Goal: Task Accomplishment & Management: Manage account settings

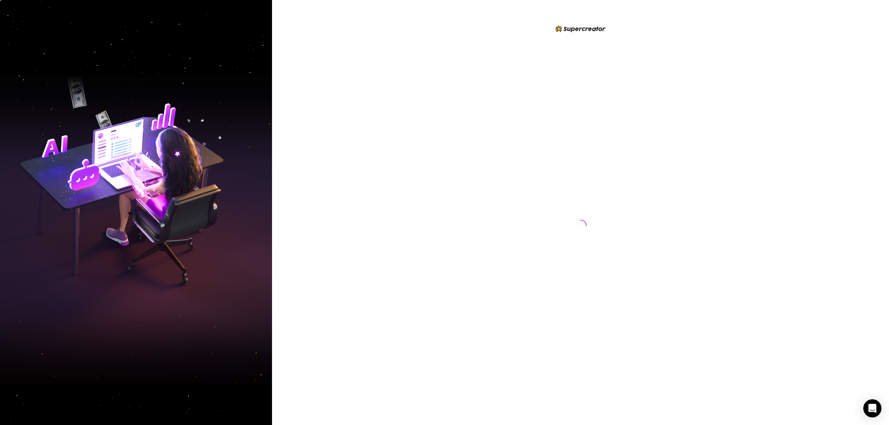
click at [414, 129] on div at bounding box center [580, 212] width 617 height 425
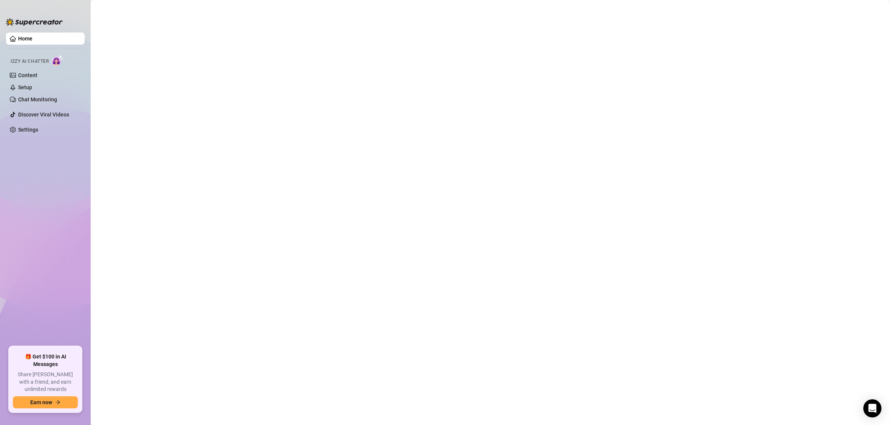
click at [60, 216] on ul "Home Izzy AI Chatter Content Setup Chat Monitoring Discover Viral Videos Settin…" at bounding box center [45, 186] width 79 height 314
click at [31, 77] on link "Content" at bounding box center [27, 75] width 19 height 6
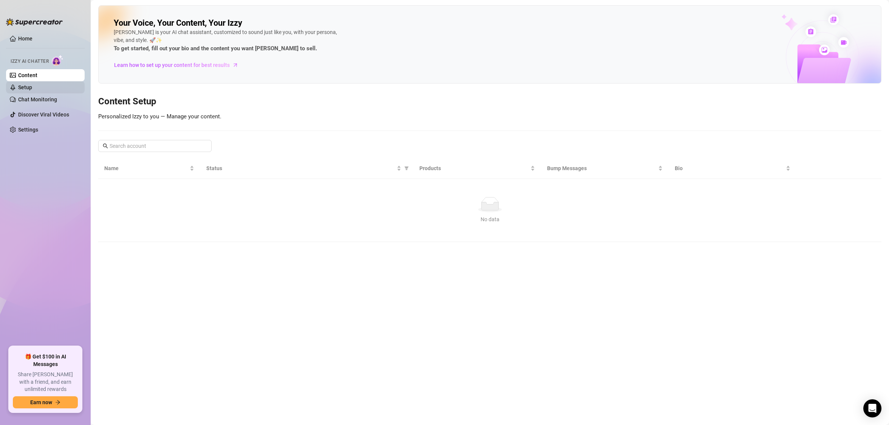
click at [32, 90] on link "Setup" at bounding box center [25, 87] width 14 height 6
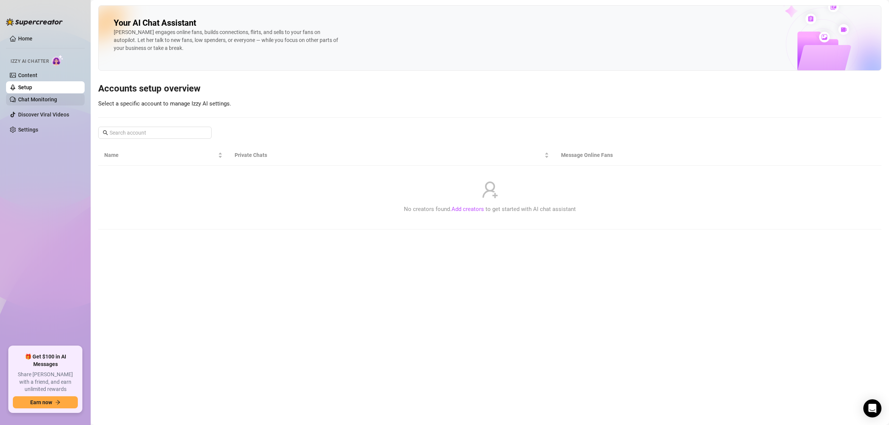
click at [43, 100] on link "Chat Monitoring" at bounding box center [37, 99] width 39 height 6
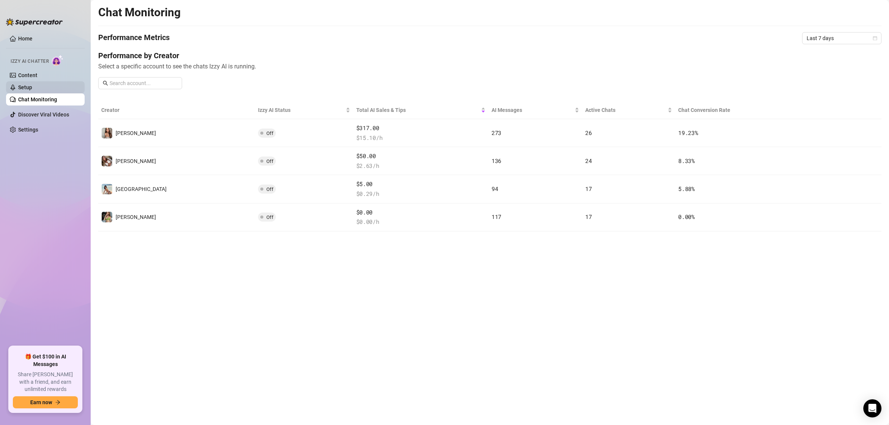
click at [32, 88] on link "Setup" at bounding box center [25, 87] width 14 height 6
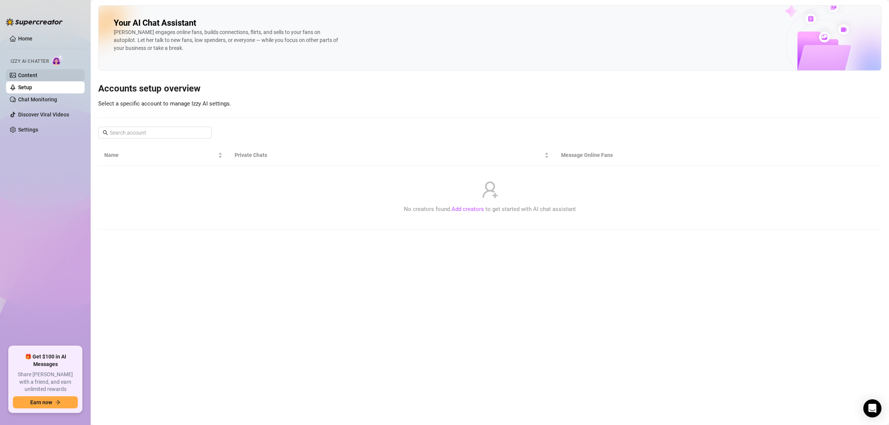
click at [37, 77] on link "Content" at bounding box center [27, 75] width 19 height 6
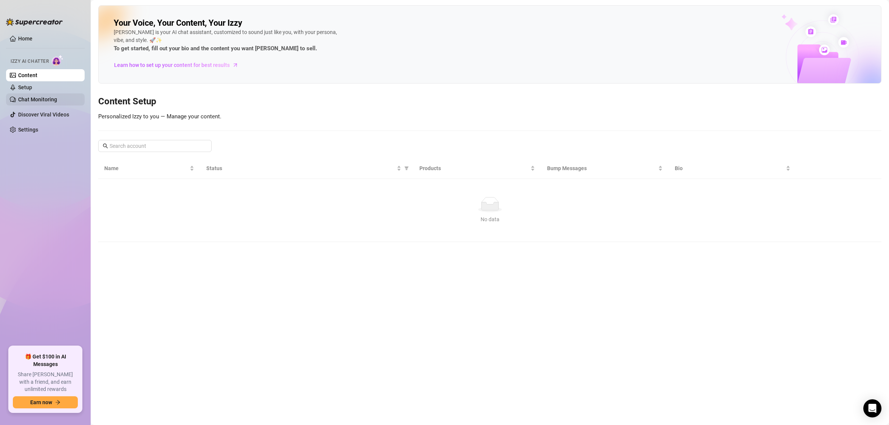
click at [46, 101] on link "Chat Monitoring" at bounding box center [37, 99] width 39 height 6
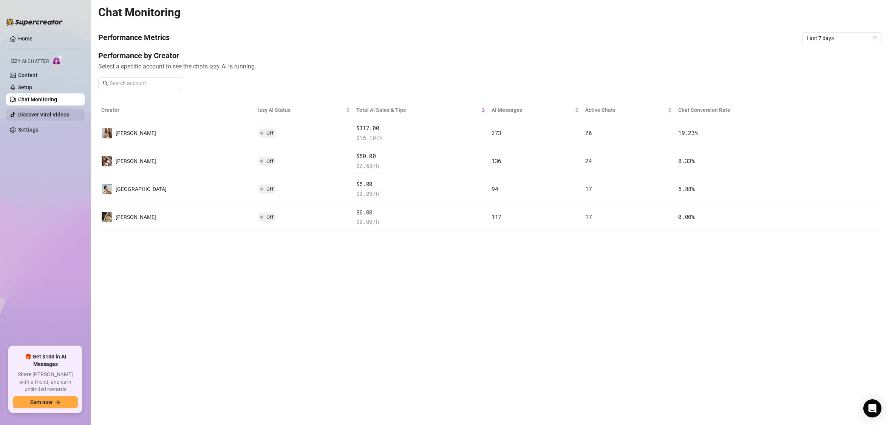
click at [42, 116] on link "Discover Viral Videos" at bounding box center [43, 115] width 51 height 6
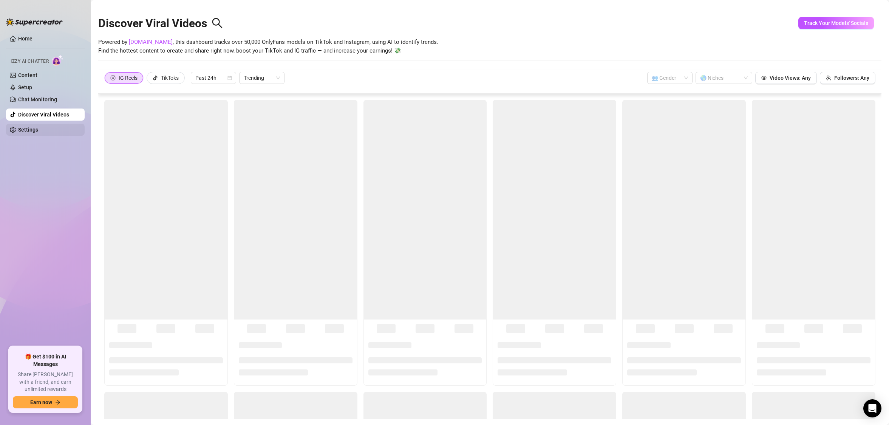
click at [32, 131] on link "Settings" at bounding box center [28, 130] width 20 height 6
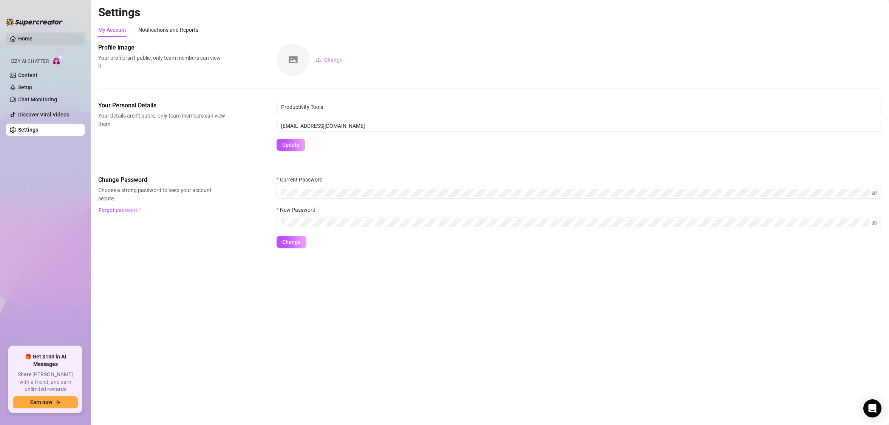
click at [33, 39] on link "Home" at bounding box center [25, 39] width 14 height 6
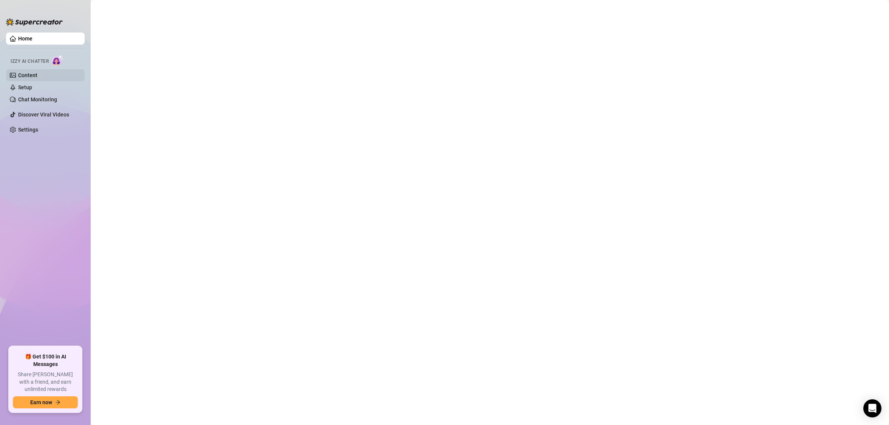
click at [37, 74] on link "Content" at bounding box center [27, 75] width 19 height 6
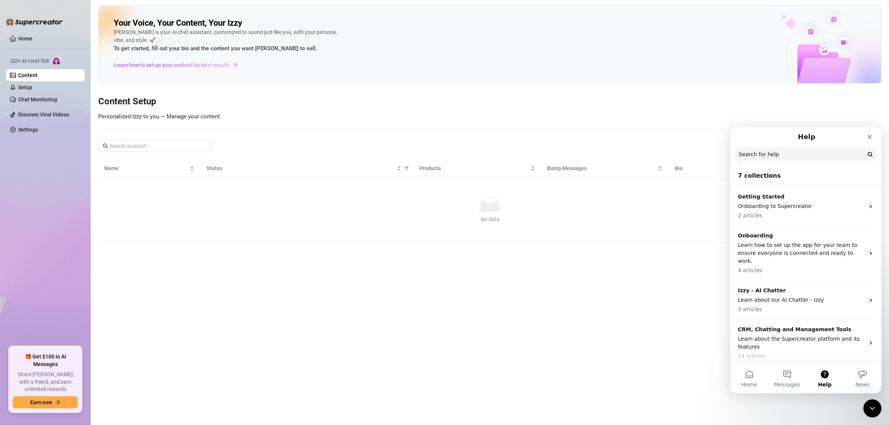
click at [760, 21] on div "Your Voice, Your Content, Your Izzy Izzy is your AI chat assistant, customized …" at bounding box center [490, 44] width 784 height 78
click at [28, 37] on link "Home" at bounding box center [25, 39] width 14 height 6
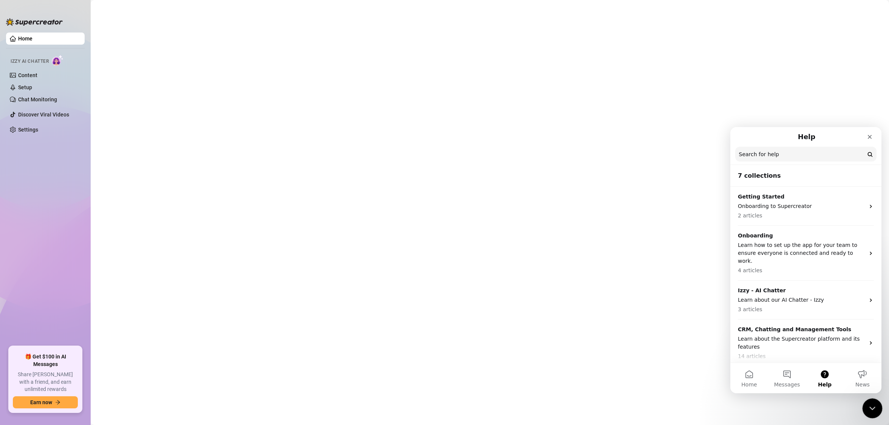
click at [869, 398] on div "Close Intercom Messenger" at bounding box center [872, 407] width 18 height 18
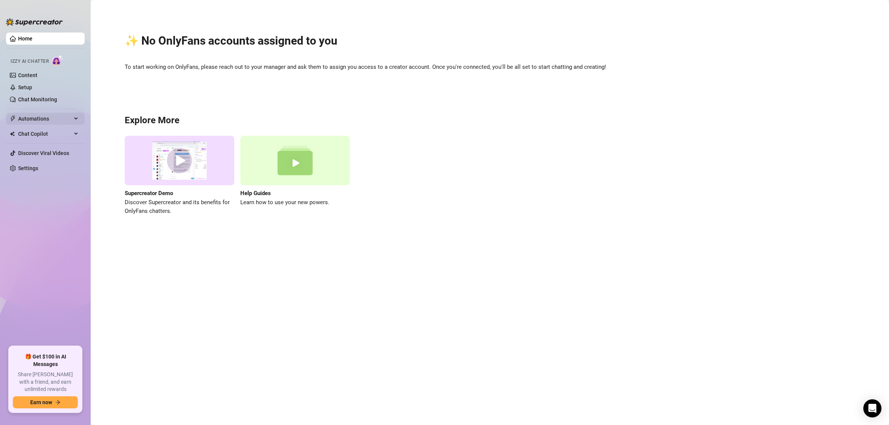
click at [45, 119] on span "Automations" at bounding box center [45, 119] width 54 height 12
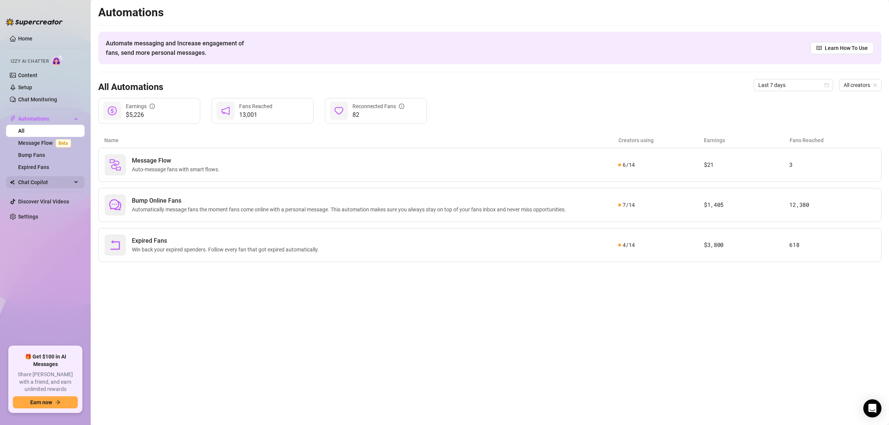
click at [39, 183] on span "Chat Copilot" at bounding box center [45, 182] width 54 height 12
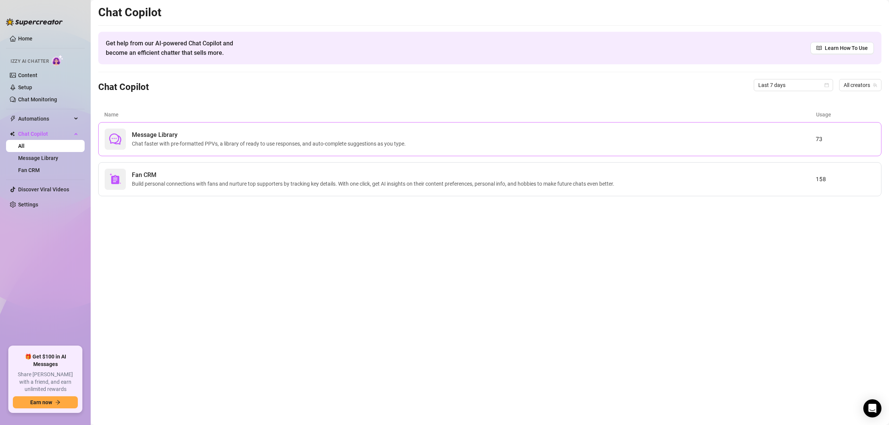
click at [249, 131] on span "Message Library" at bounding box center [270, 134] width 277 height 9
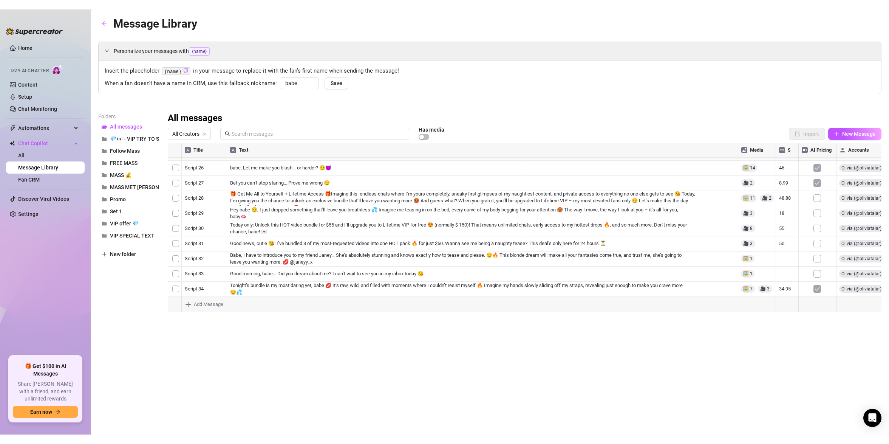
scroll to position [1292, 0]
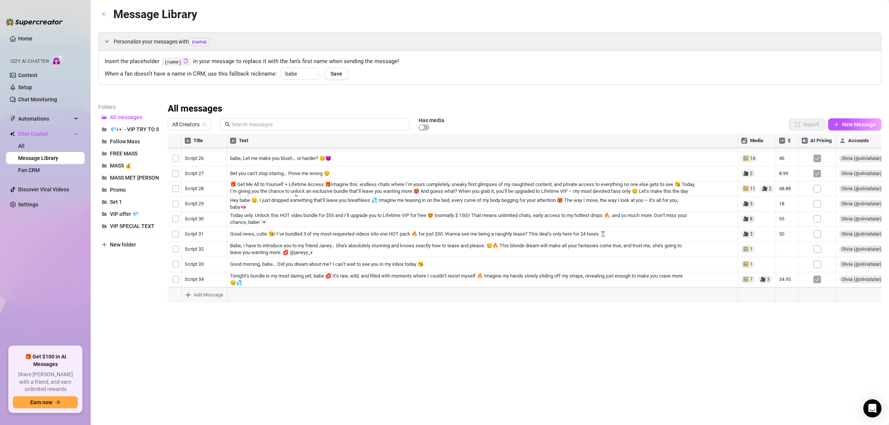
drag, startPoint x: 29, startPoint y: 216, endPoint x: 30, endPoint y: 211, distance: 5.4
click at [30, 215] on ul "Home Izzy AI Chatter Content Setup Chat Monitoring Automations All Message Flow…" at bounding box center [45, 186] width 79 height 314
click at [30, 211] on ul "Home Izzy AI Chatter Content Setup Chat Monitoring Automations All Message Flow…" at bounding box center [45, 186] width 79 height 314
click at [32, 208] on link "Settings" at bounding box center [28, 204] width 20 height 6
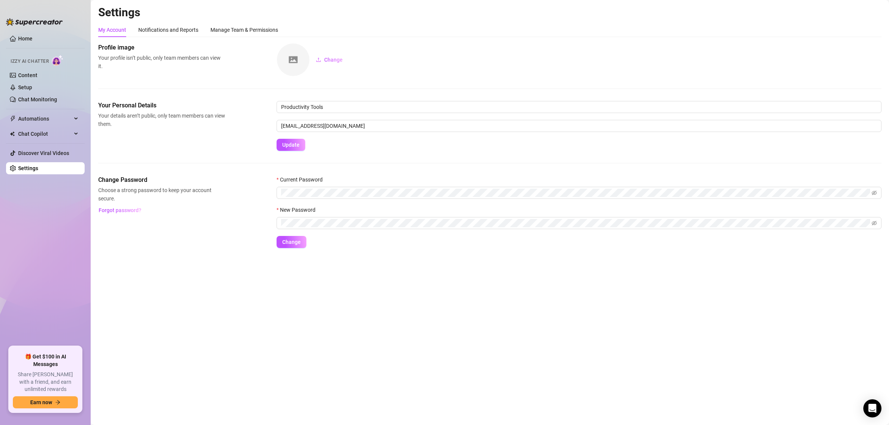
click at [18, 31] on ul "Home Izzy AI Chatter Content Setup Chat Monitoring Automations All Message Flow…" at bounding box center [45, 186] width 79 height 314
click at [18, 39] on link "Home" at bounding box center [25, 39] width 14 height 6
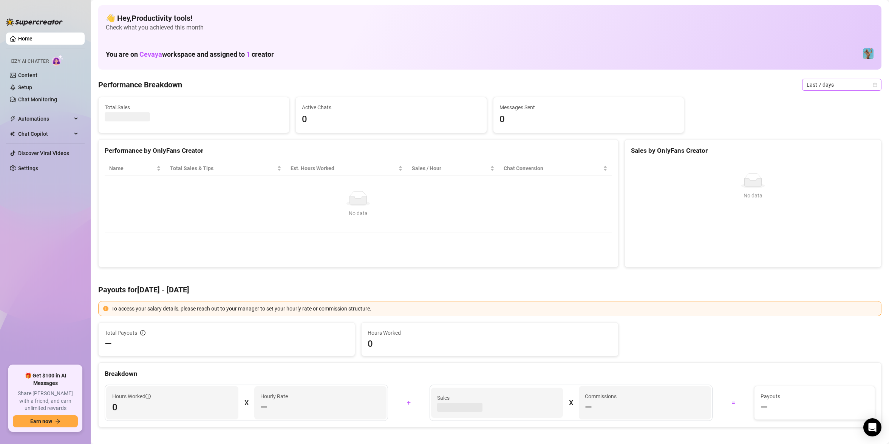
click at [845, 84] on span "Last 7 days" at bounding box center [842, 84] width 70 height 11
click at [822, 137] on div "Last 90 days" at bounding box center [842, 136] width 67 height 8
click at [843, 84] on span "Last 90 days" at bounding box center [842, 84] width 70 height 11
click at [758, 106] on div "Total Sales $0 Active Chats 0 Messages Sent 0" at bounding box center [490, 115] width 790 height 36
click at [838, 82] on span "Last 90 days" at bounding box center [842, 84] width 70 height 11
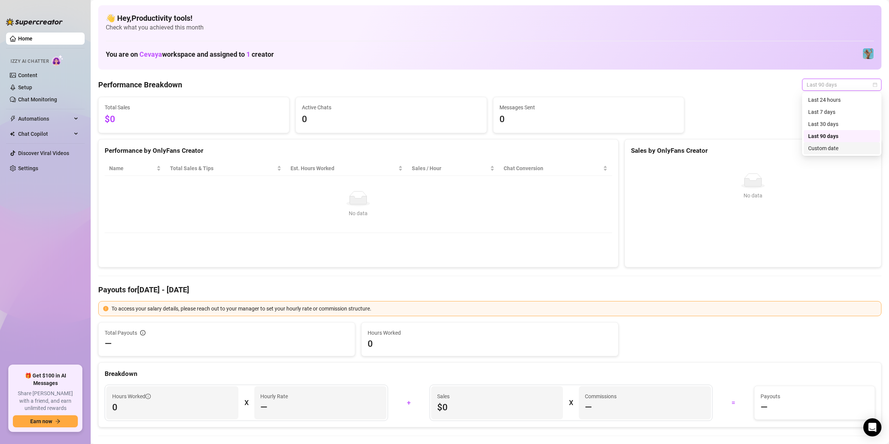
click at [824, 147] on div "Custom date" at bounding box center [842, 148] width 67 height 8
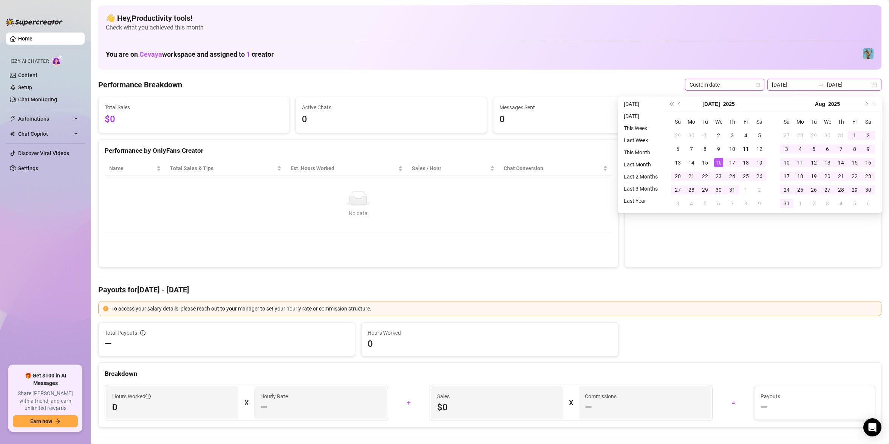
click at [792, 88] on input "2025-07-16" at bounding box center [793, 85] width 43 height 8
click at [800, 86] on input "2025-07-16" at bounding box center [793, 85] width 43 height 8
click at [769, 63] on div "👋 Hey, Productivity tools ! Check what you achieved this month You are on Cevay…" at bounding box center [490, 37] width 784 height 64
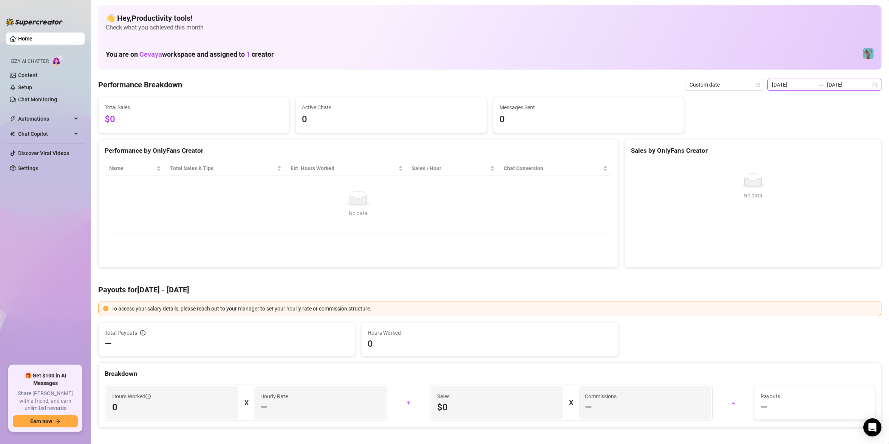
click at [792, 81] on input "2025-07-16" at bounding box center [793, 85] width 43 height 8
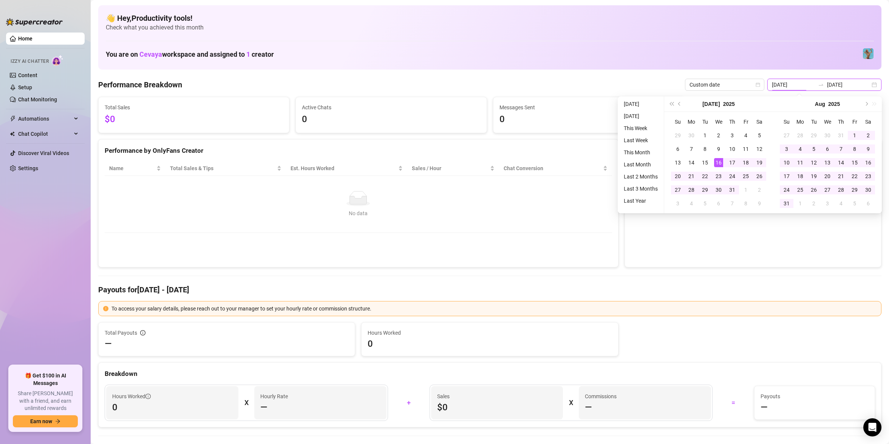
type input "2025-10-13"
type input "2025-07-16"
type input "2025-10-14"
type input "2025-10-13"
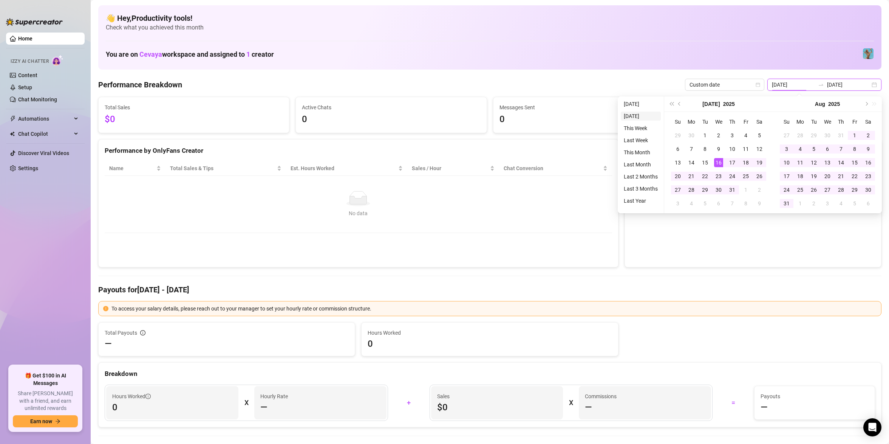
type input "2025-10-13"
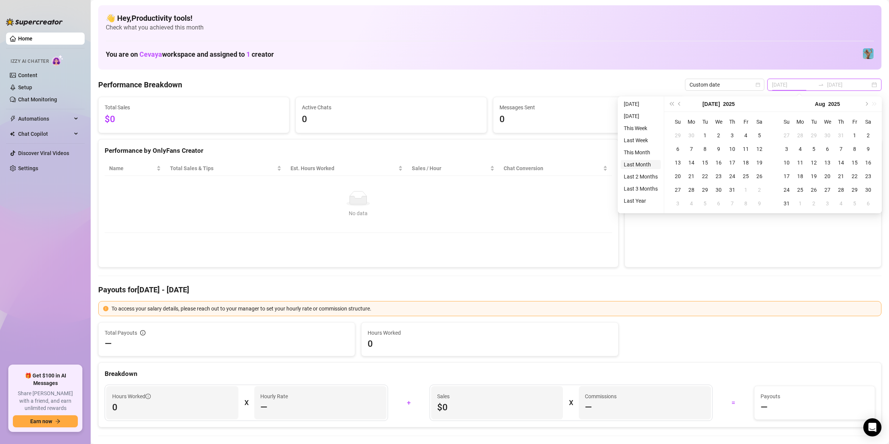
type input "2025-10-14"
type input "2024-10-14"
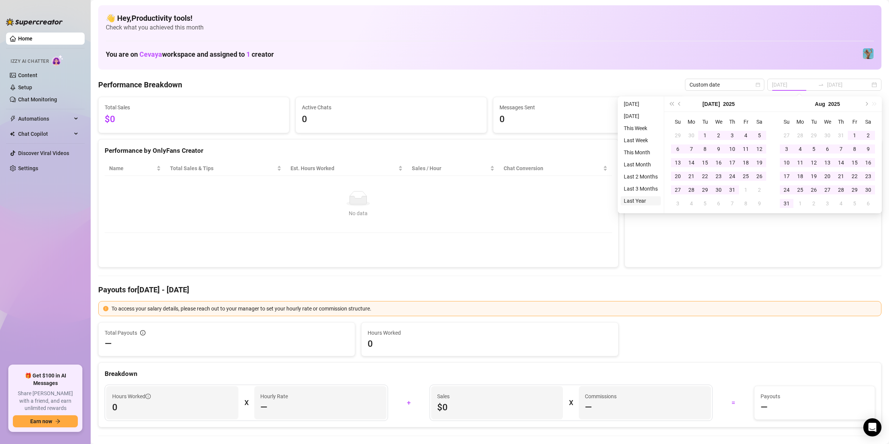
click at [636, 199] on li "Last Year" at bounding box center [641, 200] width 40 height 9
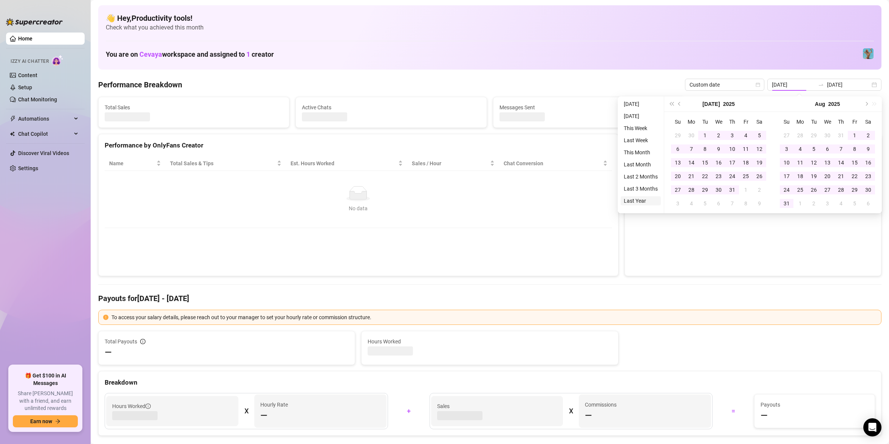
type input "2024-10-14"
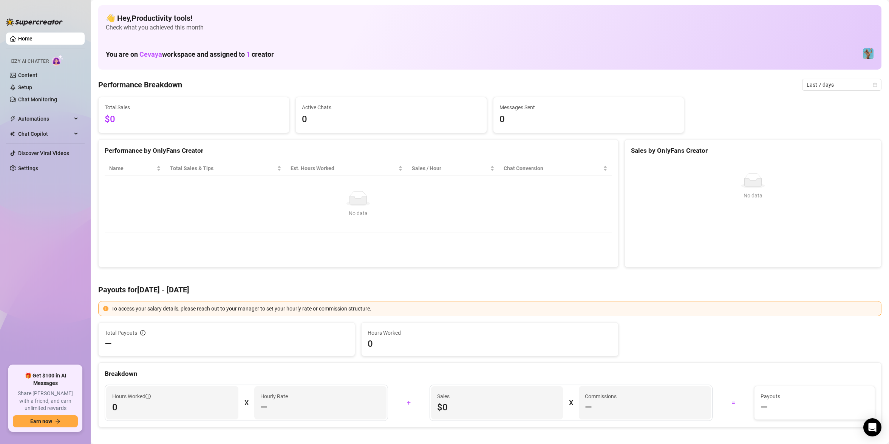
click at [847, 81] on span "Last 7 days" at bounding box center [842, 84] width 70 height 11
click at [825, 145] on div "Custom date" at bounding box center [842, 148] width 67 height 8
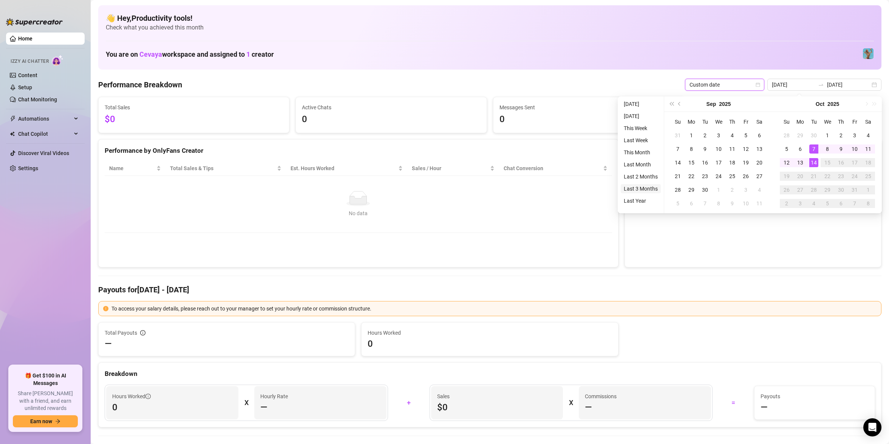
type input "[DATE]"
click at [640, 191] on li "Last 3 Months" at bounding box center [641, 188] width 40 height 9
type input "[DATE]"
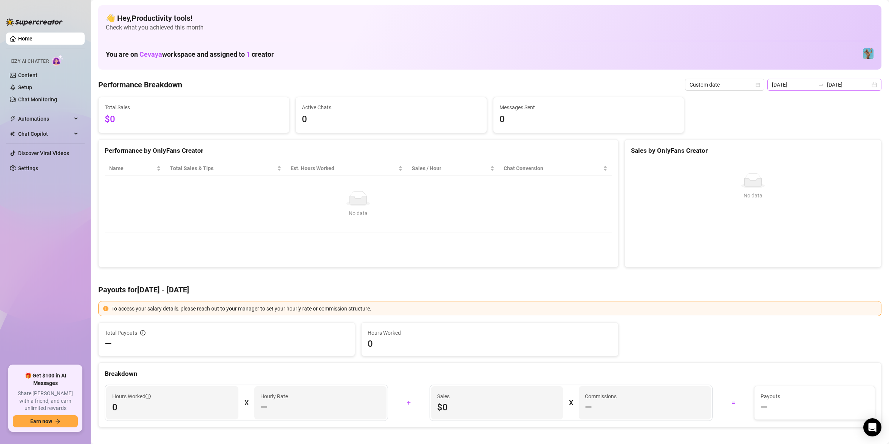
click at [878, 84] on div "2025-07-14 2025-10-14" at bounding box center [825, 85] width 114 height 12
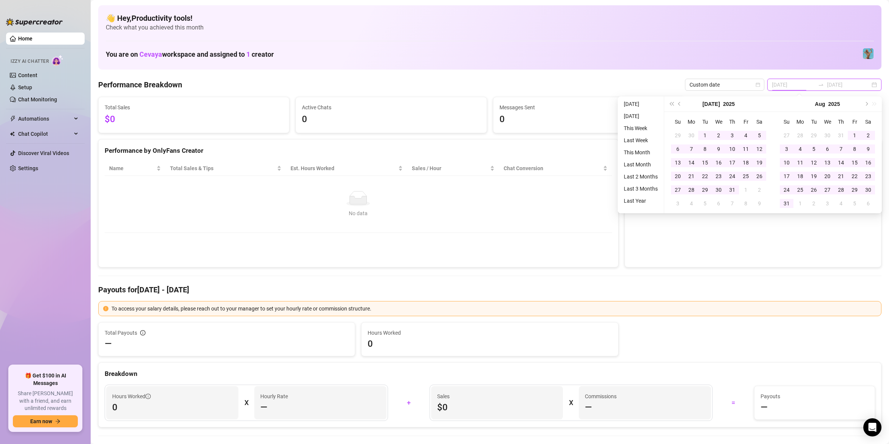
type input "2025-07-14"
click at [434, 84] on div "Performance Breakdown Custom date 2025-07-14 2025-10-14" at bounding box center [490, 85] width 784 height 12
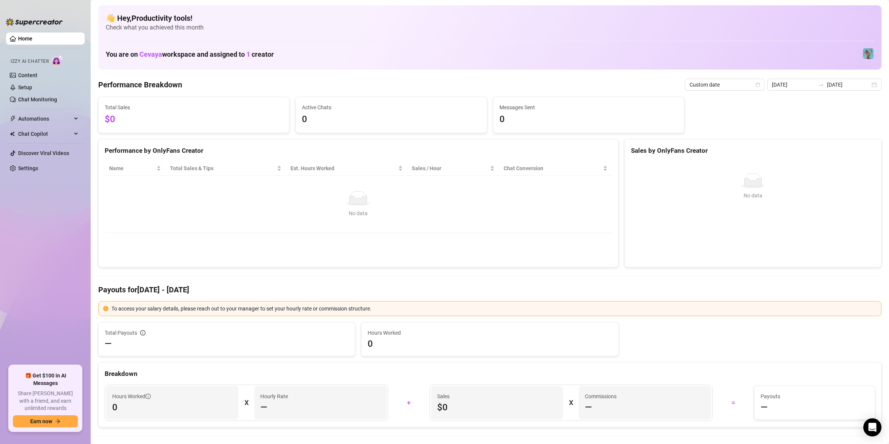
click at [381, 54] on div "You are on Cevaya workspace and assigned to 1 creator" at bounding box center [490, 54] width 768 height 16
click at [807, 84] on input "2025-07-14" at bounding box center [793, 85] width 43 height 8
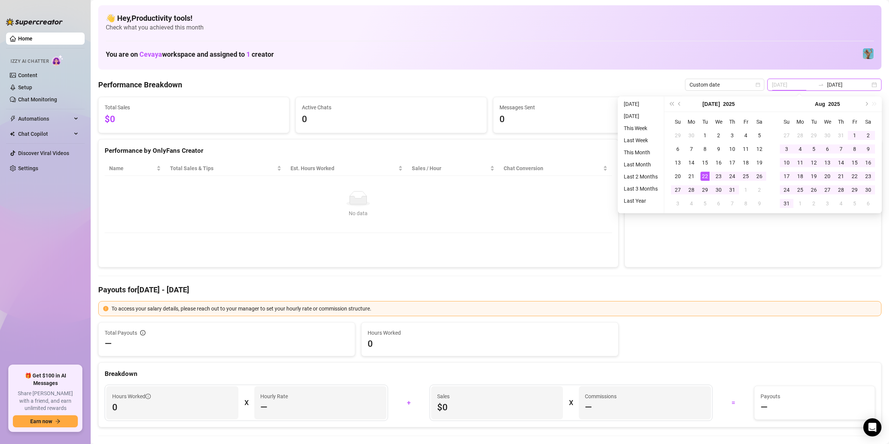
type input "2025-07-14"
click at [639, 191] on li "Last 3 Months" at bounding box center [641, 188] width 40 height 9
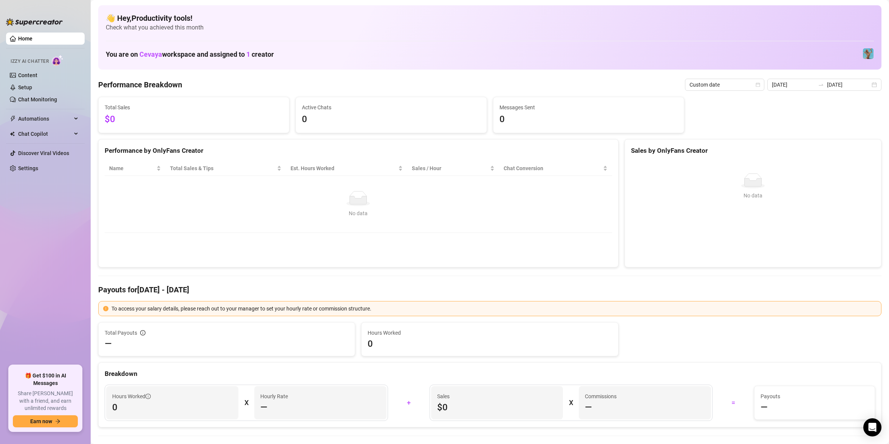
click at [686, 83] on div "Performance Breakdown Custom date 2025-07-14 2025-10-14" at bounding box center [490, 85] width 784 height 12
click at [566, 86] on div "Performance Breakdown Custom date 2025-07-14 2025-10-14" at bounding box center [490, 84] width 784 height 12
click at [845, 84] on input "2025-10-14" at bounding box center [848, 84] width 43 height 8
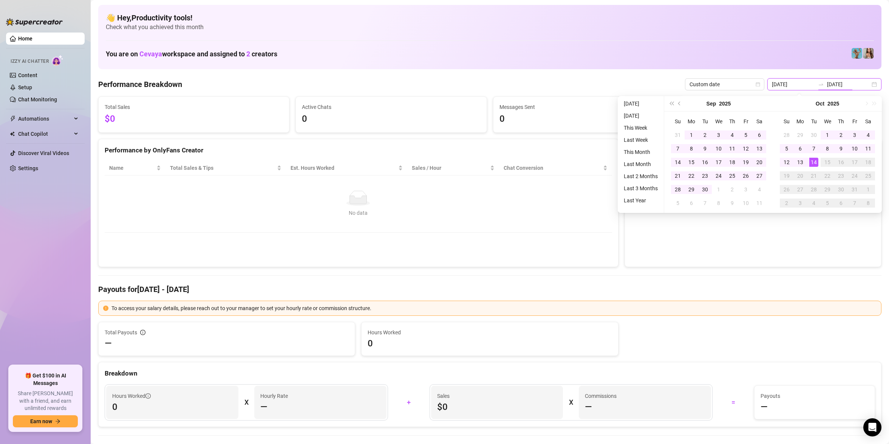
type input "2025-10-14"
type input "2025-08-14"
click at [643, 172] on li "Last 2 Months" at bounding box center [641, 176] width 40 height 9
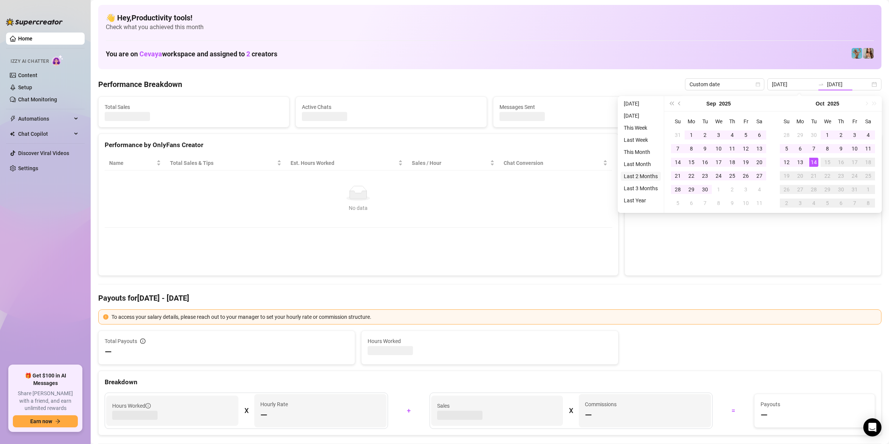
type input "2025-08-14"
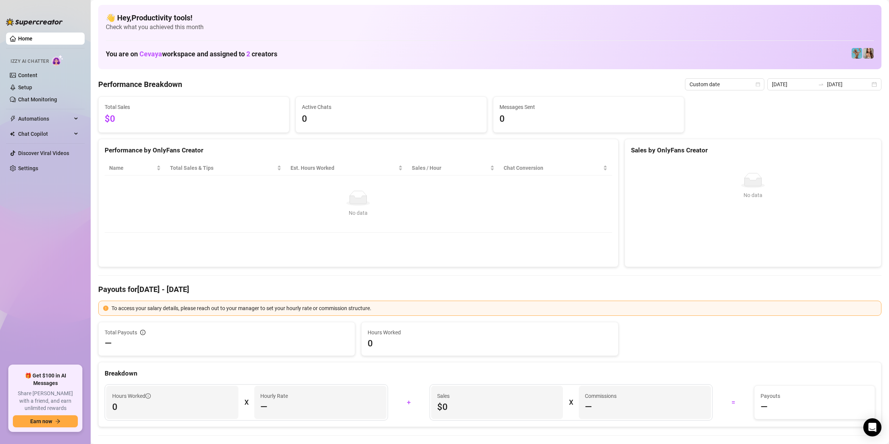
click at [654, 80] on div "Performance Breakdown Custom date 2025-08-14 2025-10-14" at bounding box center [490, 84] width 784 height 12
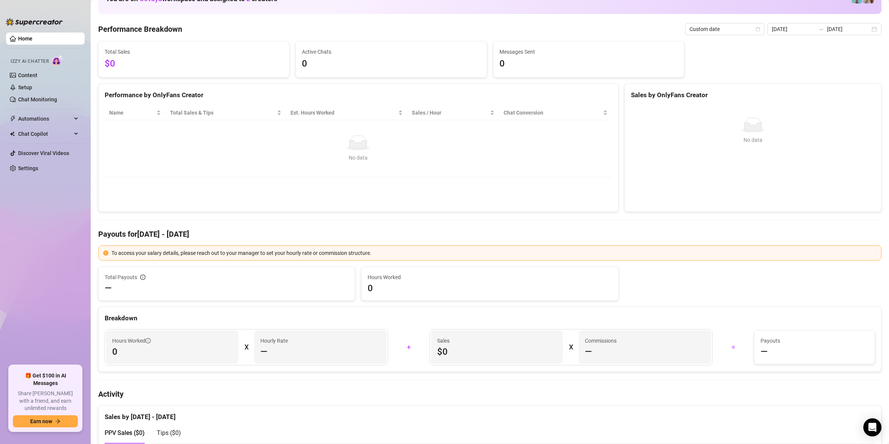
scroll to position [0, 0]
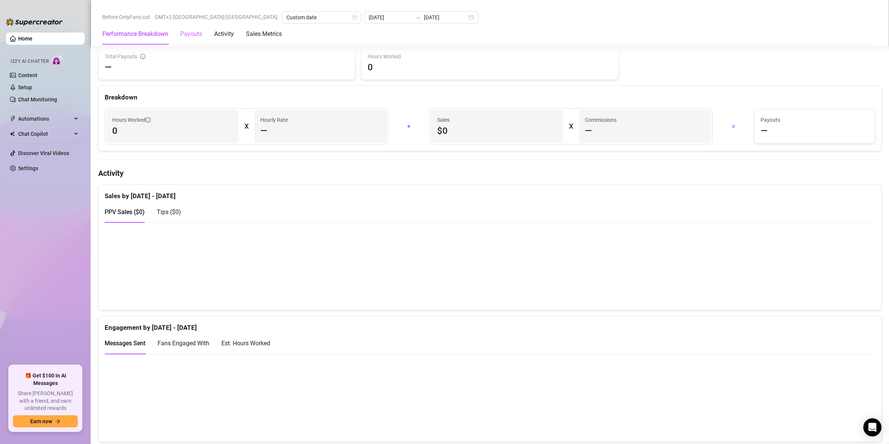
click at [198, 39] on div "Payouts" at bounding box center [191, 33] width 22 height 21
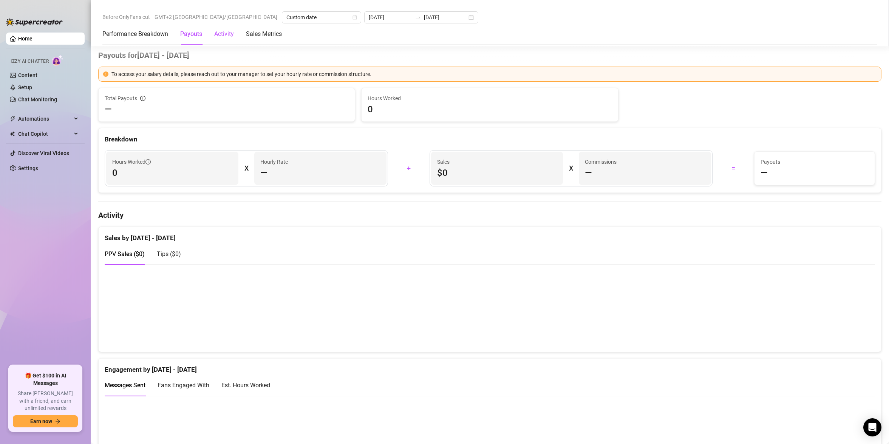
click at [224, 35] on div "Activity" at bounding box center [224, 33] width 20 height 9
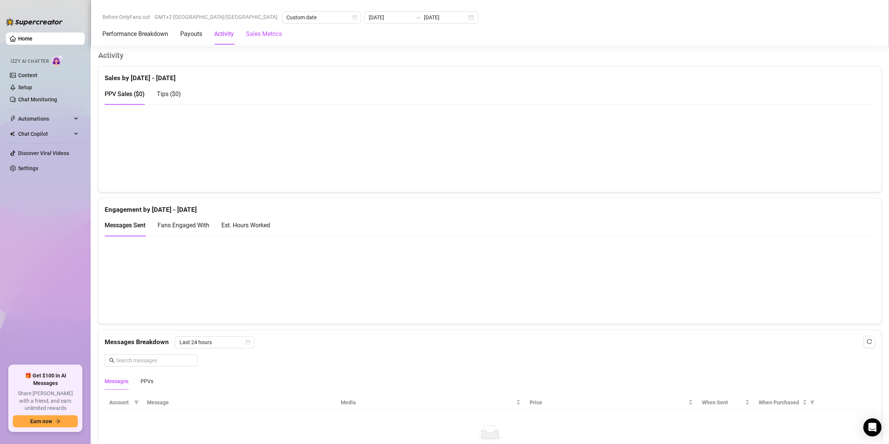
click at [251, 35] on Metrics "Sales Metrics" at bounding box center [264, 33] width 36 height 9
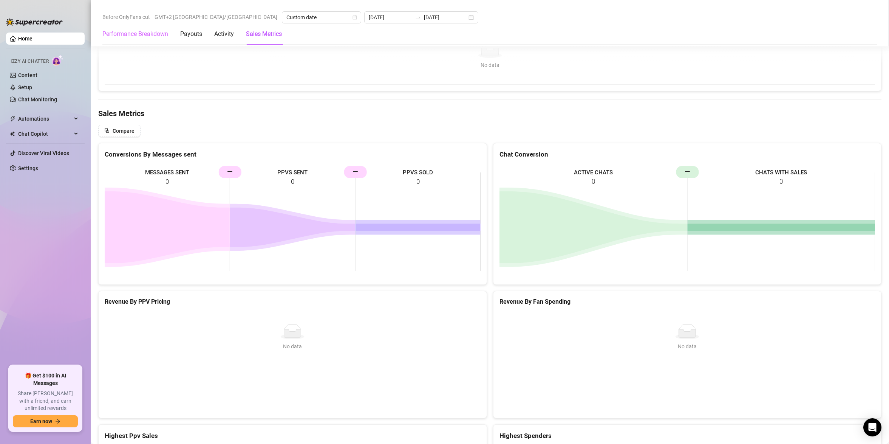
click at [143, 39] on div "Performance Breakdown" at bounding box center [135, 33] width 66 height 21
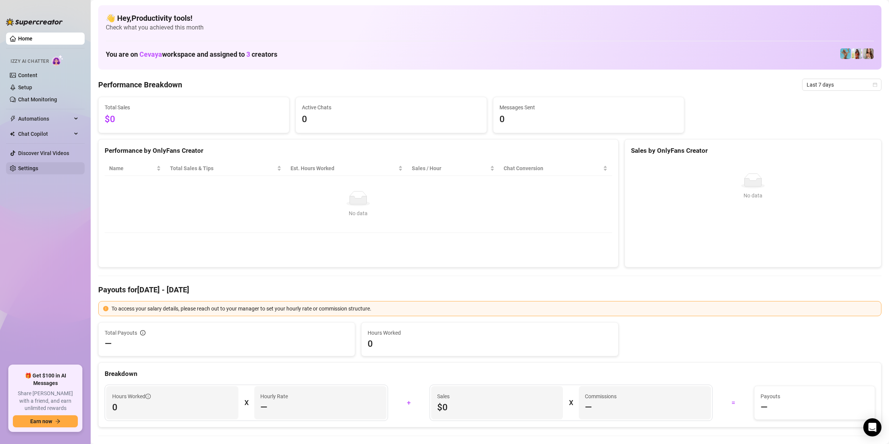
click at [35, 169] on link "Settings" at bounding box center [28, 168] width 20 height 6
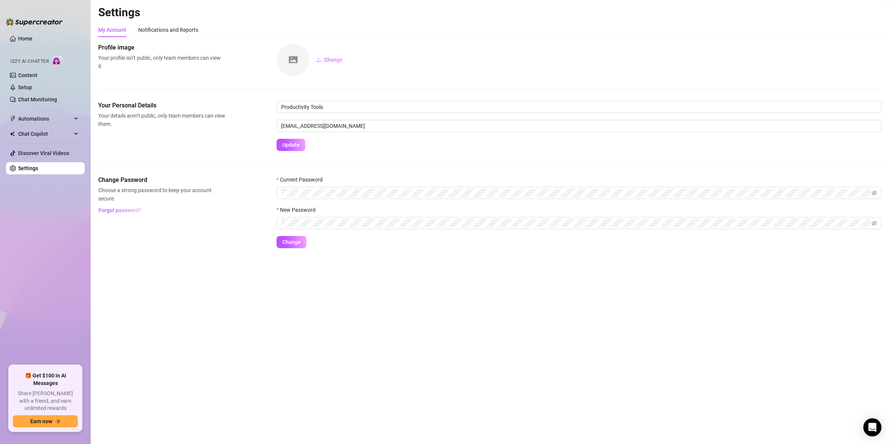
click at [164, 37] on div "My Account Notifications and Reports Profile image Your profile isn’t public, o…" at bounding box center [490, 135] width 784 height 225
click at [163, 34] on div "Notifications and Reports" at bounding box center [168, 30] width 60 height 14
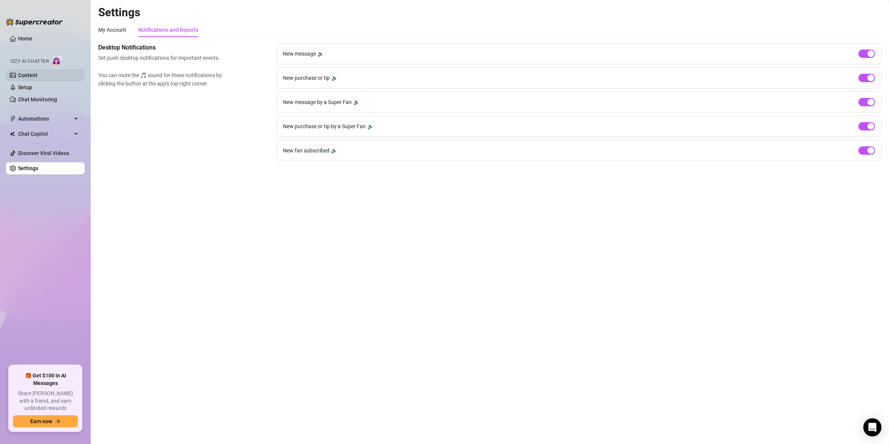
click at [36, 72] on link "Content" at bounding box center [27, 75] width 19 height 6
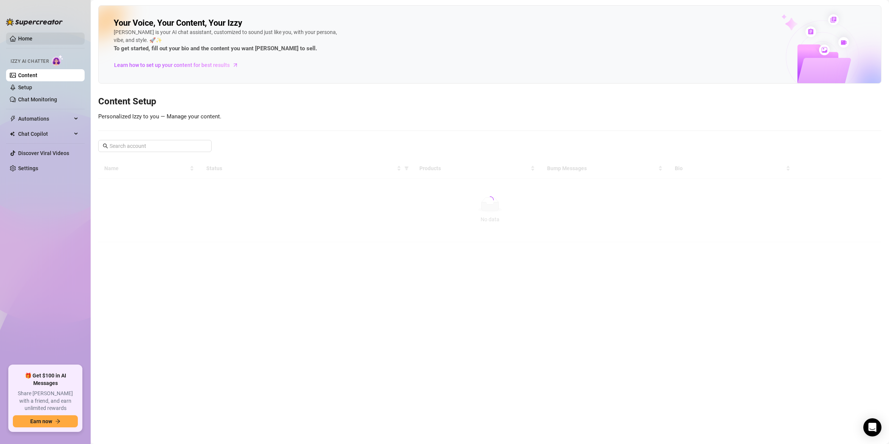
click at [33, 42] on link "Home" at bounding box center [25, 39] width 14 height 6
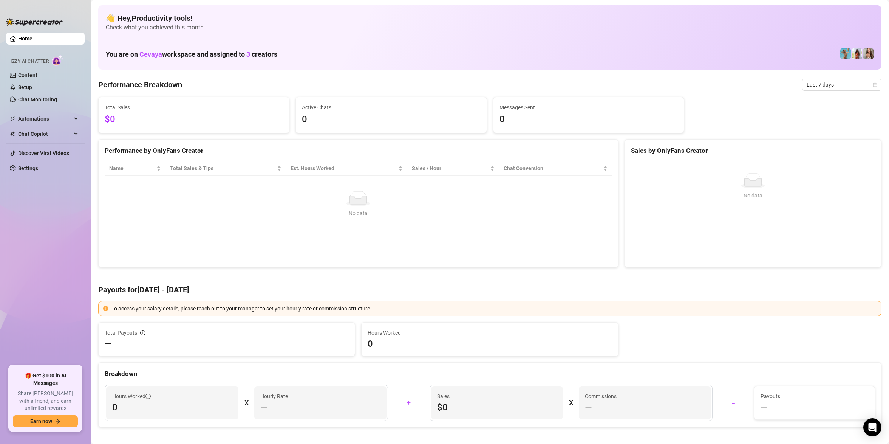
click at [511, 55] on div "You are on Cevaya workspace and assigned to 3 creators" at bounding box center [490, 54] width 768 height 16
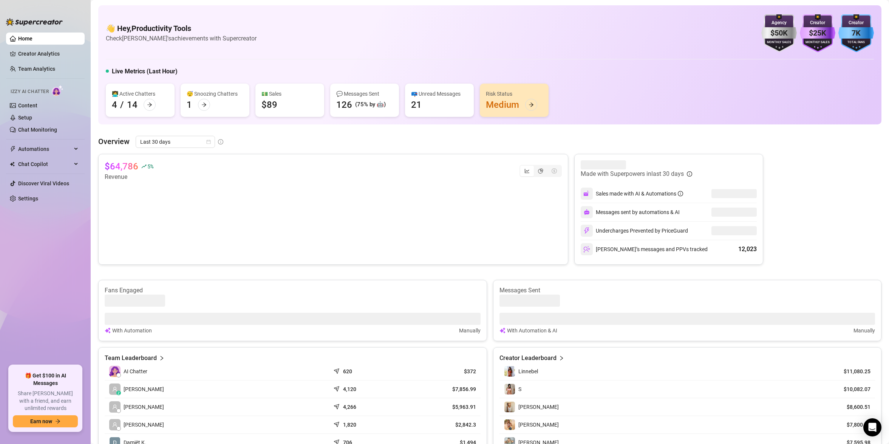
click at [784, 33] on div "$50K" at bounding box center [780, 33] width 36 height 12
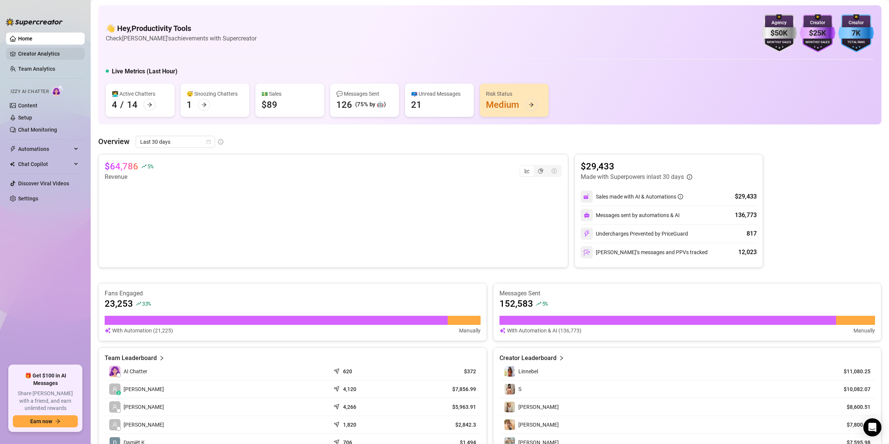
click at [40, 49] on link "Creator Analytics" at bounding box center [48, 54] width 60 height 12
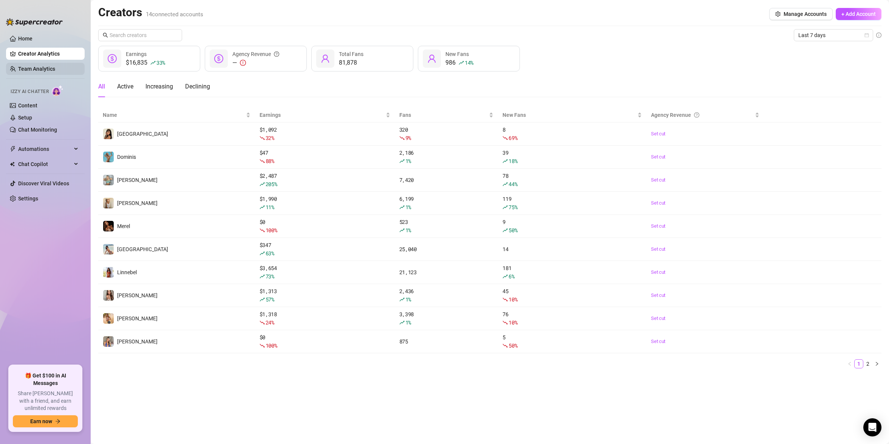
click at [46, 66] on link "Team Analytics" at bounding box center [36, 69] width 37 height 6
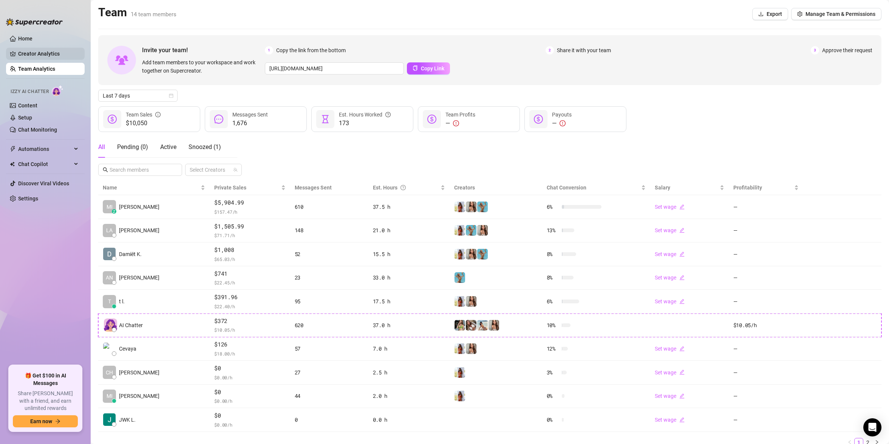
click at [33, 57] on link "Creator Analytics" at bounding box center [48, 54] width 60 height 12
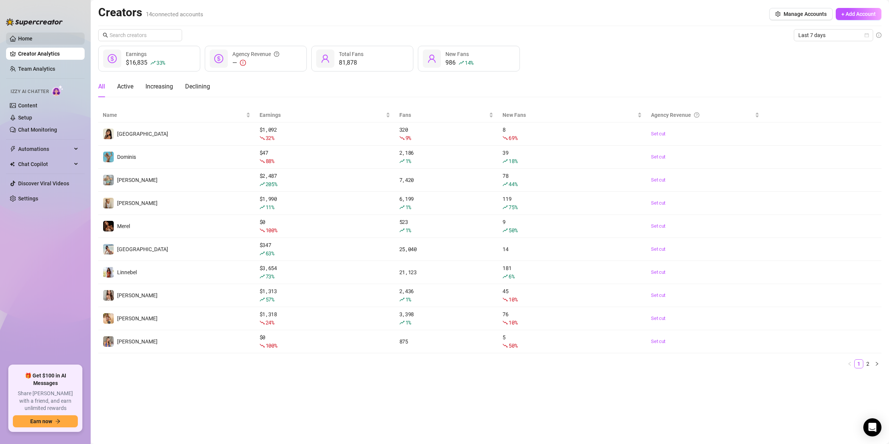
click at [33, 42] on link "Home" at bounding box center [25, 39] width 14 height 6
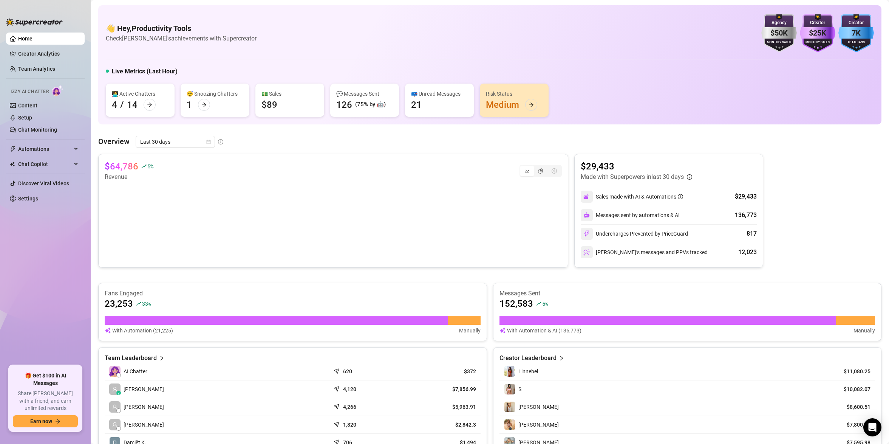
drag, startPoint x: 498, startPoint y: 48, endPoint x: 474, endPoint y: 58, distance: 25.8
click at [498, 48] on div "👋 Hey, Productivity Tools Check Cevaya's achievements with Supercreator $50K Ag…" at bounding box center [490, 33] width 768 height 38
drag, startPoint x: 54, startPoint y: 206, endPoint x: 54, endPoint y: 200, distance: 6.5
click at [54, 206] on ul "Home Creator Analytics Team Analytics Izzy AI Chatter Content Setup Chat Monito…" at bounding box center [45, 195] width 79 height 333
click at [38, 200] on link "Settings" at bounding box center [28, 198] width 20 height 6
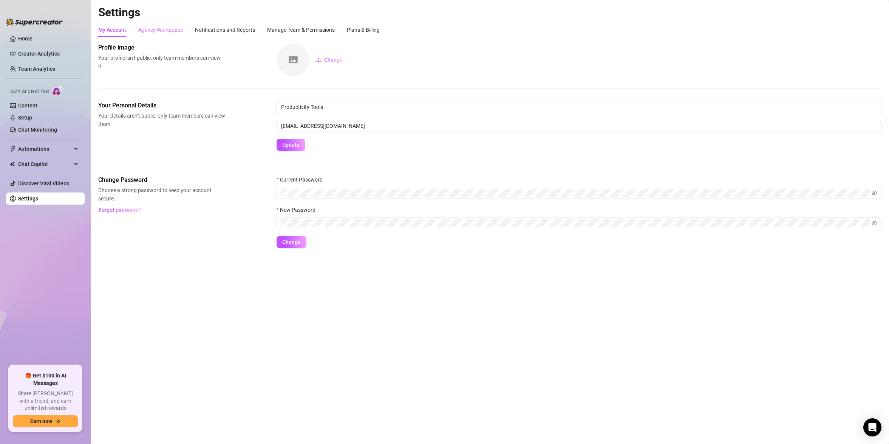
drag, startPoint x: 135, startPoint y: 30, endPoint x: 155, endPoint y: 30, distance: 20.0
click at [136, 30] on div "My Account Agency Workspace Notifications and Reports Manage Team & Permissions…" at bounding box center [239, 30] width 282 height 14
click at [158, 30] on div "Agency Workspace" at bounding box center [160, 30] width 45 height 8
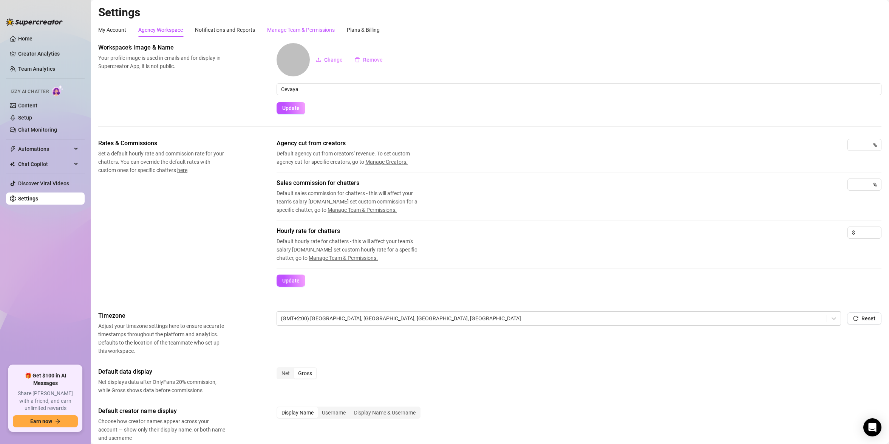
click at [286, 28] on div "Manage Team & Permissions" at bounding box center [301, 30] width 68 height 8
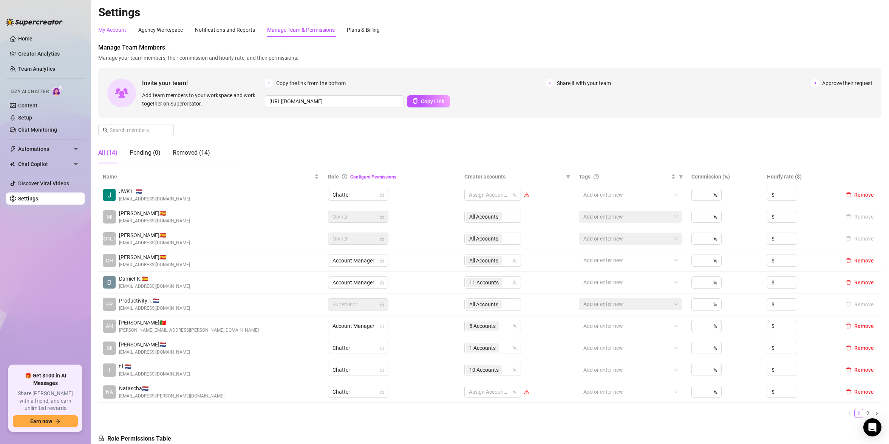
click at [117, 31] on div "My Account" at bounding box center [112, 30] width 28 height 8
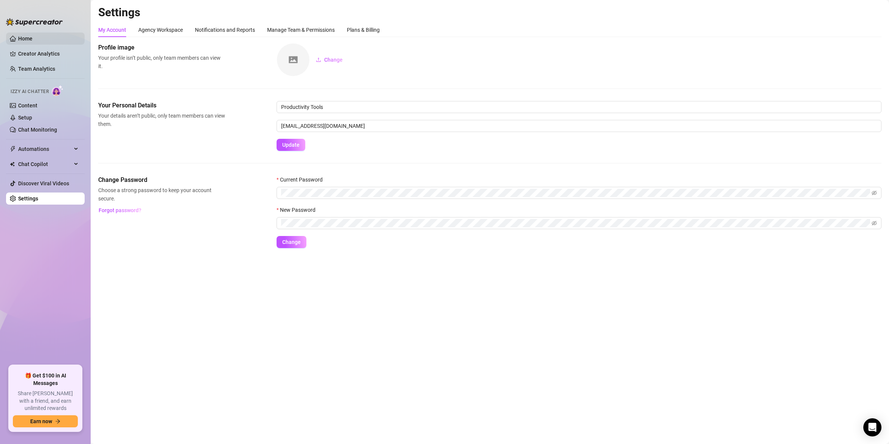
click at [33, 42] on link "Home" at bounding box center [25, 39] width 14 height 6
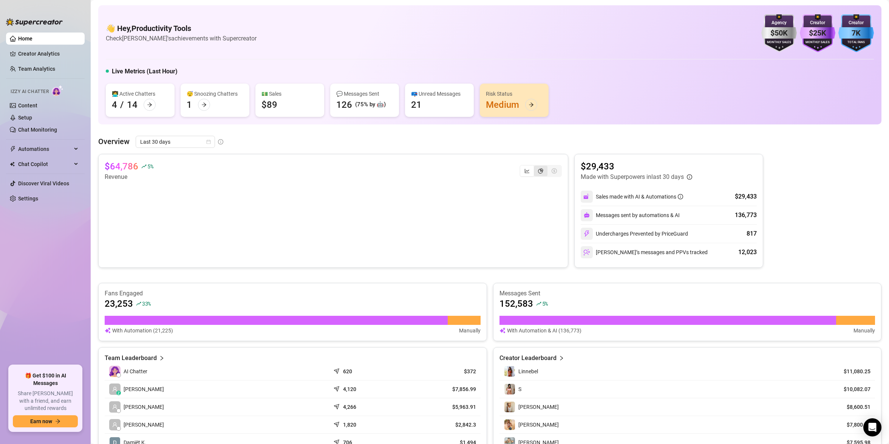
click at [540, 170] on icon "pie-chart" at bounding box center [540, 170] width 5 height 5
click at [536, 167] on input "segmented control" at bounding box center [536, 167] width 0 height 0
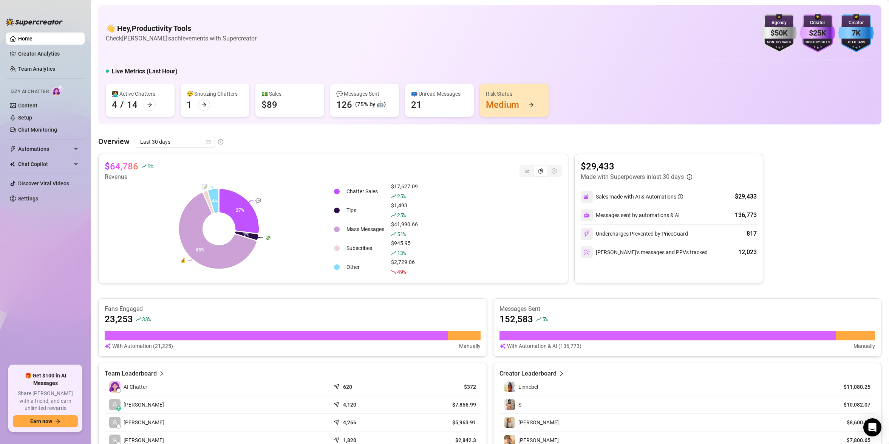
click at [554, 171] on icon "dollar-circle" at bounding box center [554, 170] width 5 height 5
click at [773, 33] on div "$50K" at bounding box center [780, 33] width 36 height 12
